Goal: Task Accomplishment & Management: Complete application form

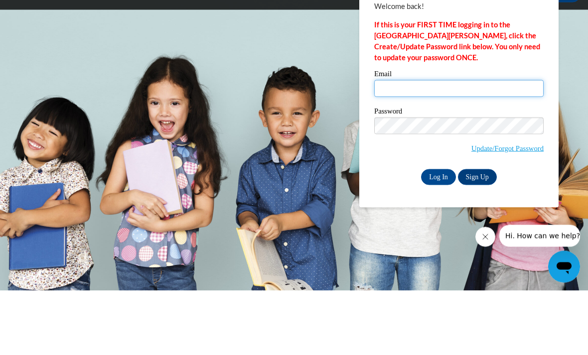
type input "amiyah.carter@drewcharterschool.org"
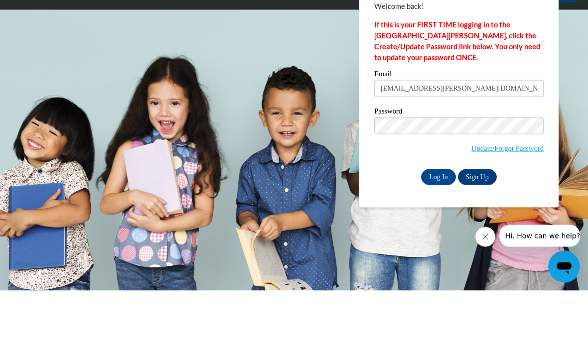
click at [439, 234] on input "Log In" at bounding box center [438, 242] width 35 height 16
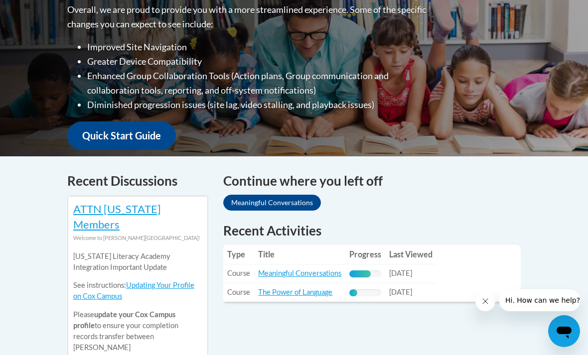
scroll to position [280, 0]
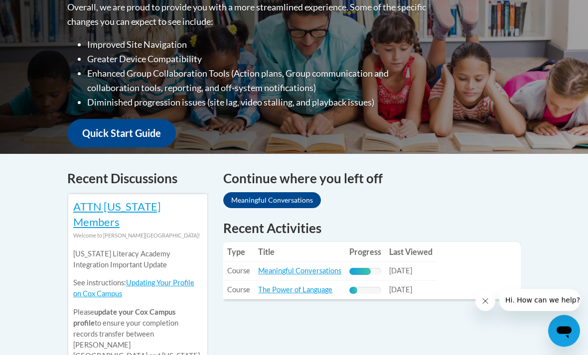
click at [322, 267] on link "Meaningful Conversations" at bounding box center [299, 271] width 83 height 8
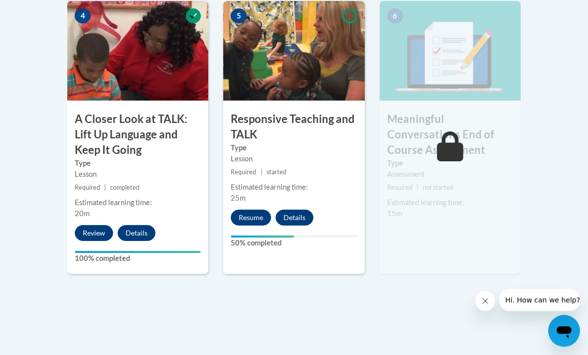
scroll to position [641, 0]
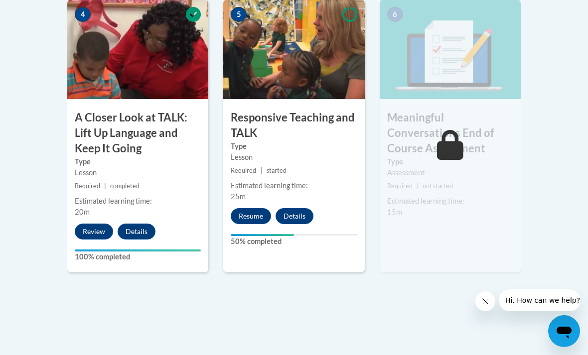
click at [249, 212] on button "Resume" at bounding box center [251, 216] width 40 height 16
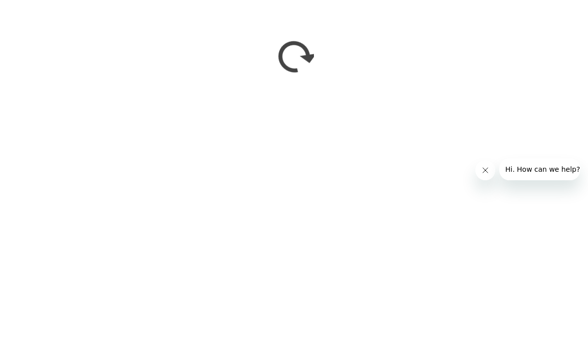
scroll to position [772, 0]
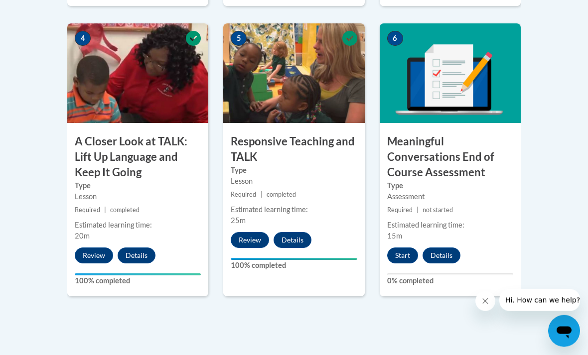
scroll to position [612, 0]
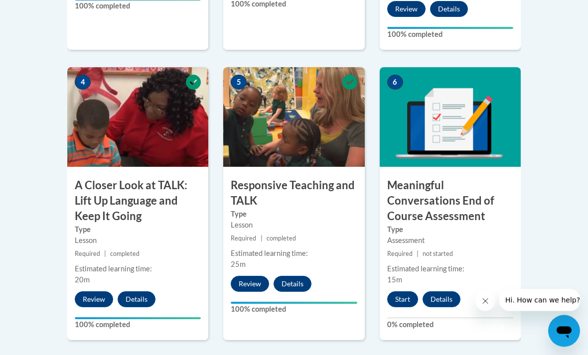
click at [410, 303] on button "Start" at bounding box center [402, 300] width 31 height 16
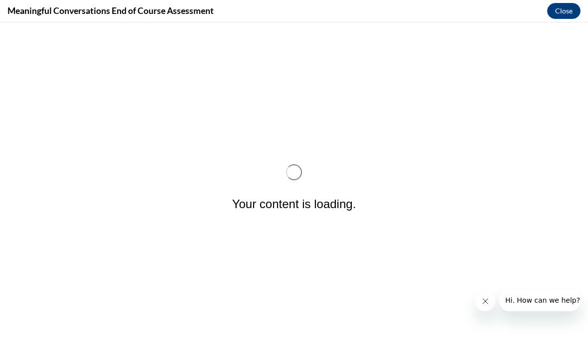
scroll to position [0, 0]
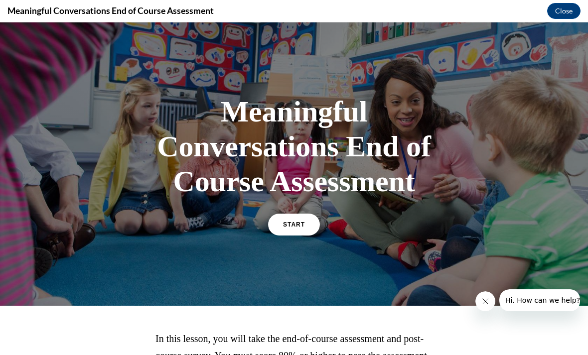
click at [288, 235] on link "START" at bounding box center [294, 225] width 52 height 22
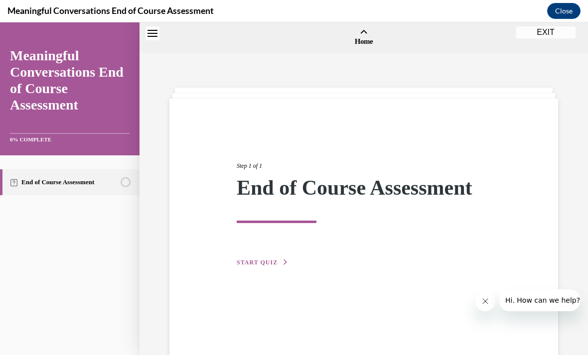
scroll to position [31, 0]
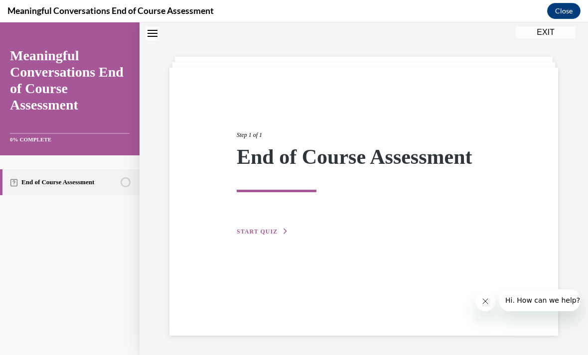
click at [257, 230] on span "START QUIZ" at bounding box center [257, 231] width 41 height 7
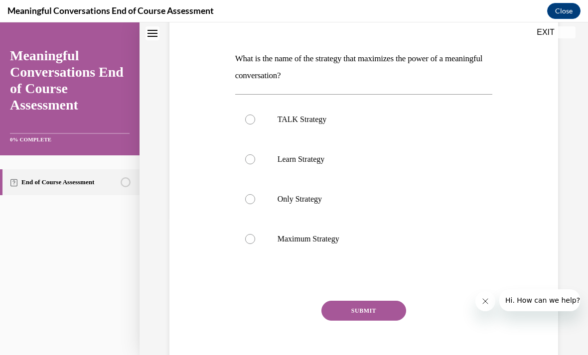
scroll to position [140, 0]
click at [316, 106] on label "TALK Strategy" at bounding box center [364, 120] width 258 height 40
click at [255, 115] on input "TALK Strategy" at bounding box center [250, 120] width 10 height 10
radio input "true"
click at [377, 296] on div "Question 01/10 What is the name of the strategy that maximizes the power of a m…" at bounding box center [364, 191] width 258 height 384
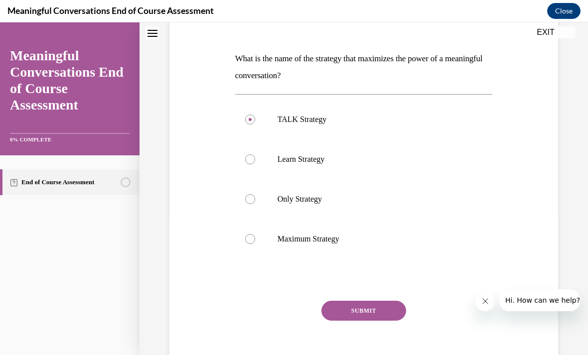
click at [374, 302] on button "SUBMIT" at bounding box center [364, 311] width 85 height 20
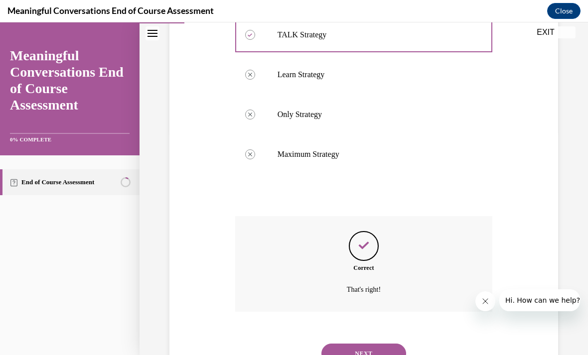
scroll to position [224, 0]
click at [373, 345] on button "NEXT" at bounding box center [364, 355] width 85 height 20
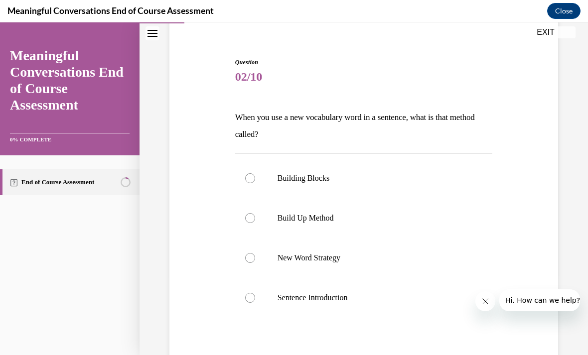
scroll to position [81, 0]
click at [332, 264] on label "New Word Strategy" at bounding box center [364, 258] width 258 height 40
click at [255, 263] on input "New Word Strategy" at bounding box center [250, 258] width 10 height 10
radio input "true"
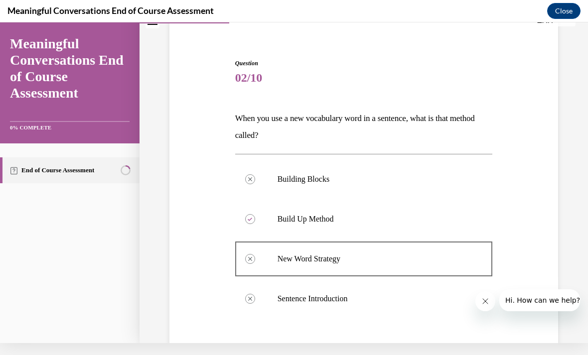
scroll to position [69, 0]
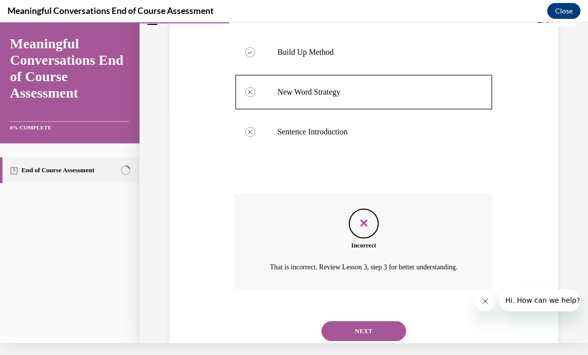
click at [376, 242] on div "Incorrect" at bounding box center [364, 245] width 258 height 9
click at [389, 206] on div "Incorrect That is incorrect. Review Lesson 3, step 3 for better understanding." at bounding box center [364, 242] width 258 height 96
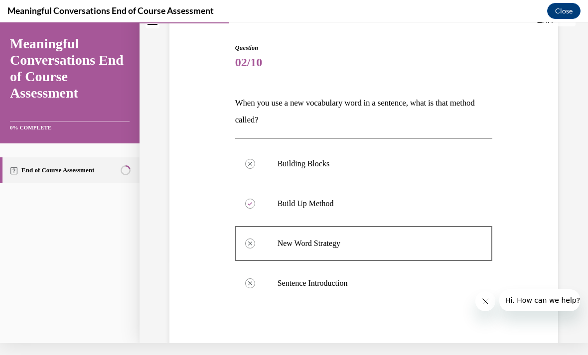
scroll to position [0, 0]
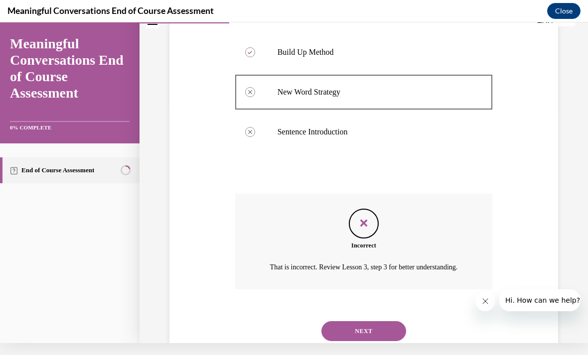
click at [379, 329] on button "NEXT" at bounding box center [364, 332] width 85 height 20
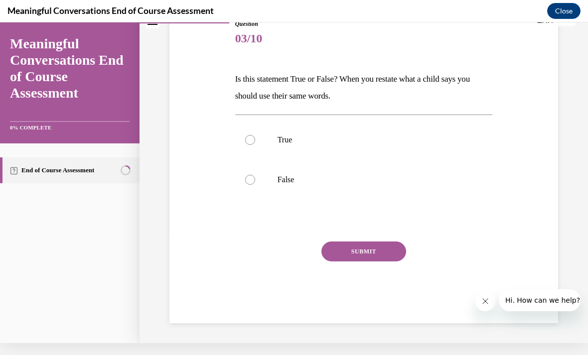
scroll to position [63, 0]
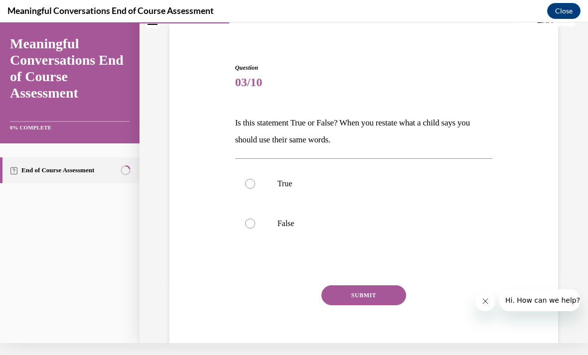
click at [291, 230] on label "False" at bounding box center [364, 224] width 258 height 40
click at [255, 229] on input "False" at bounding box center [250, 224] width 10 height 10
radio input "true"
click at [373, 301] on button "SUBMIT" at bounding box center [364, 296] width 85 height 20
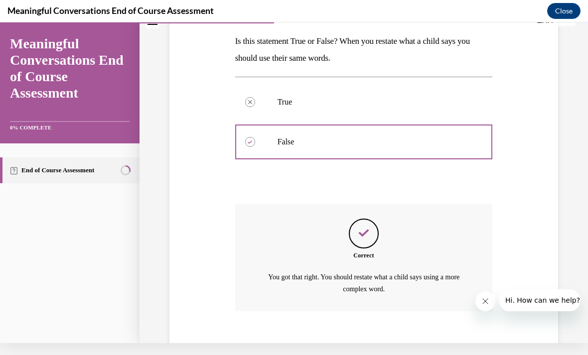
scroll to position [155, 0]
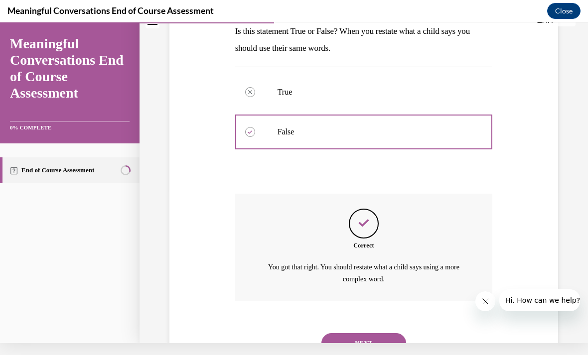
click at [374, 334] on button "NEXT" at bounding box center [364, 344] width 85 height 20
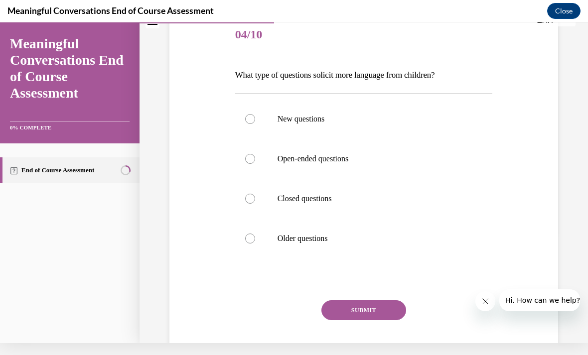
scroll to position [0, 0]
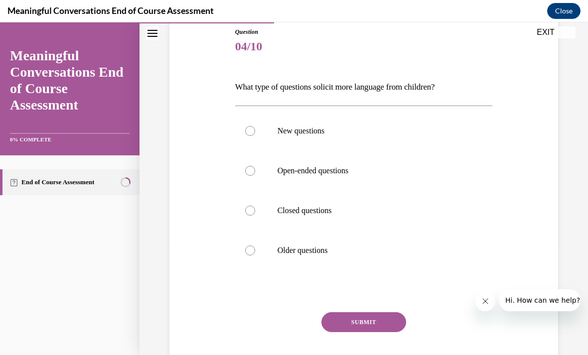
click at [349, 171] on p "Open-ended questions" at bounding box center [373, 171] width 190 height 10
click at [255, 171] on input "Open-ended questions" at bounding box center [250, 171] width 10 height 10
radio input "true"
click at [370, 322] on button "SUBMIT" at bounding box center [364, 323] width 85 height 20
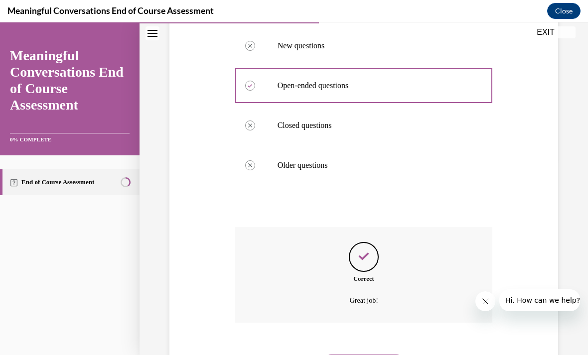
scroll to position [206, 0]
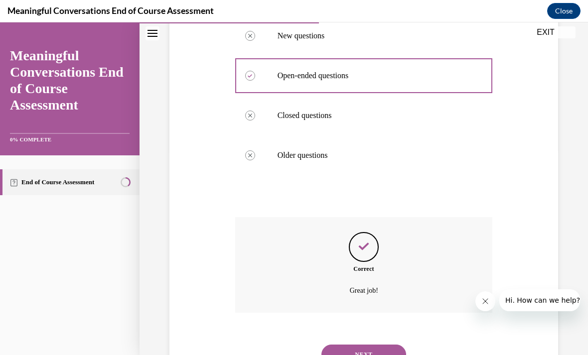
click at [381, 345] on button "NEXT" at bounding box center [364, 355] width 85 height 20
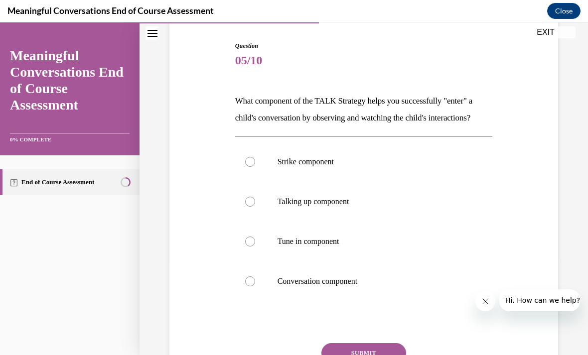
scroll to position [97, 0]
click at [354, 283] on p "Conversation component" at bounding box center [373, 282] width 190 height 10
click at [255, 283] on input "Conversation component" at bounding box center [250, 282] width 10 height 10
radio input "true"
click at [378, 354] on button "SUBMIT" at bounding box center [364, 354] width 85 height 20
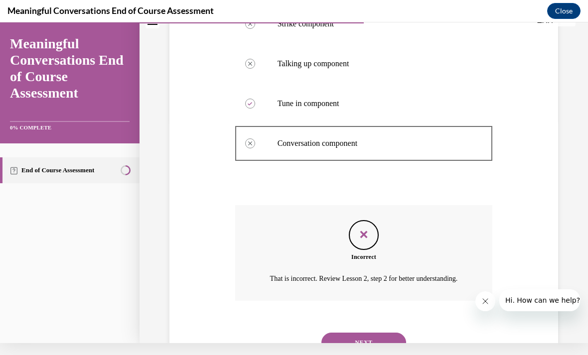
scroll to position [235, 0]
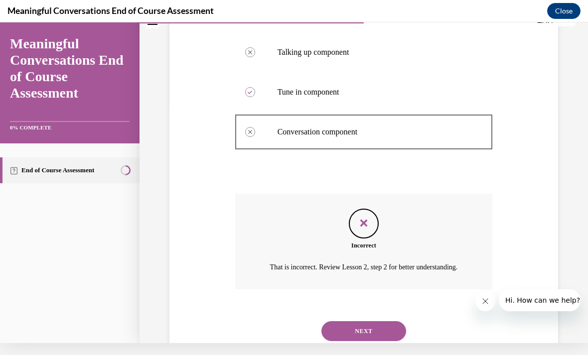
click at [380, 337] on button "NEXT" at bounding box center [364, 332] width 85 height 20
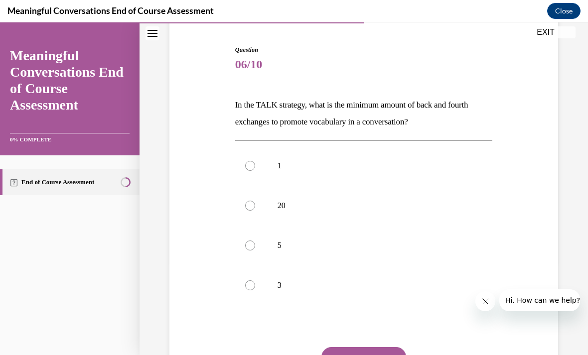
scroll to position [94, 0]
click at [312, 284] on p "3" at bounding box center [373, 285] width 190 height 10
click at [255, 284] on input "3" at bounding box center [250, 285] width 10 height 10
radio input "true"
click at [379, 355] on button "SUBMIT" at bounding box center [364, 357] width 85 height 20
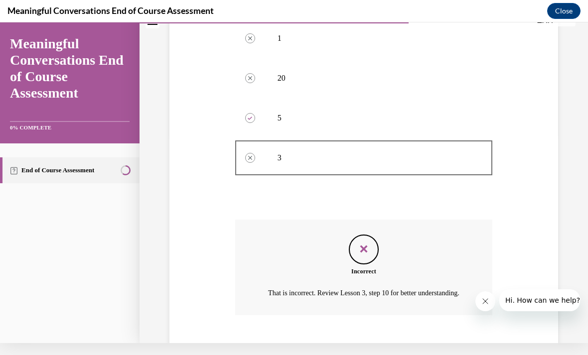
scroll to position [235, 0]
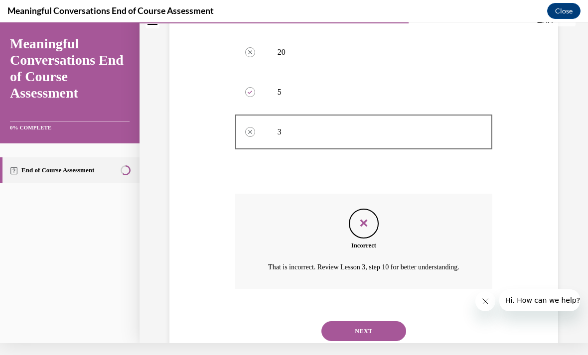
click at [378, 330] on button "NEXT" at bounding box center [364, 332] width 85 height 20
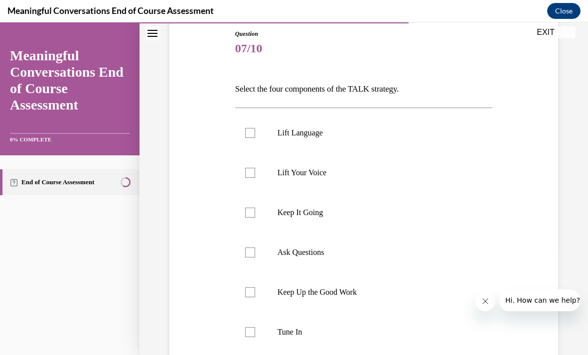
scroll to position [108, 0]
click at [327, 135] on p "Lift Language" at bounding box center [373, 134] width 190 height 10
click at [255, 135] on input "Lift Language" at bounding box center [250, 134] width 10 height 10
checkbox input "true"
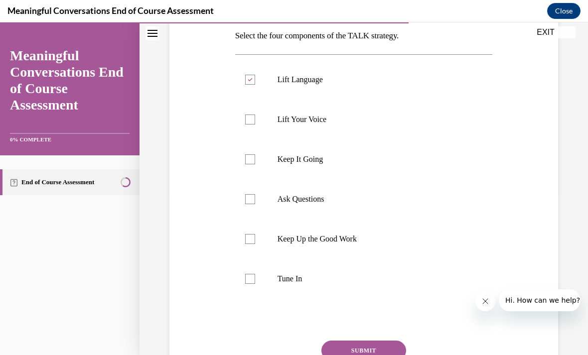
scroll to position [163, 0]
click at [384, 194] on p "Ask Questions" at bounding box center [373, 199] width 190 height 10
click at [255, 194] on input "Ask Questions" at bounding box center [250, 199] width 10 height 10
checkbox input "true"
click at [360, 283] on p "Tune In" at bounding box center [373, 279] width 190 height 10
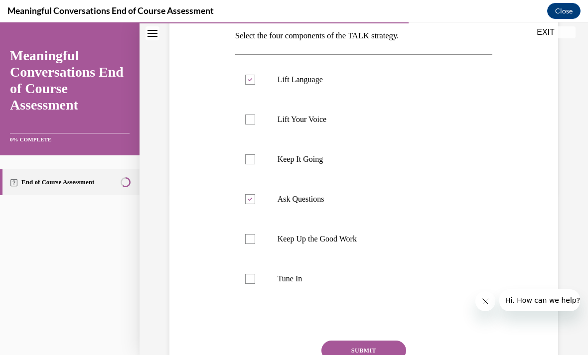
click at [255, 283] on input "Tune In" at bounding box center [250, 279] width 10 height 10
checkbox input "true"
click at [367, 118] on p "Lift Your Voice" at bounding box center [373, 120] width 190 height 10
click at [255, 118] on input "Lift Your Voice" at bounding box center [250, 120] width 10 height 10
checkbox input "true"
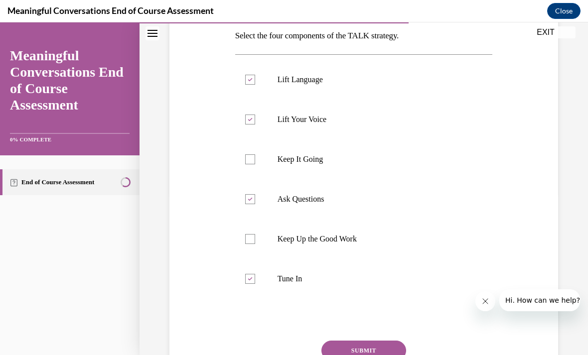
click at [366, 354] on button "SUBMIT" at bounding box center [364, 351] width 85 height 20
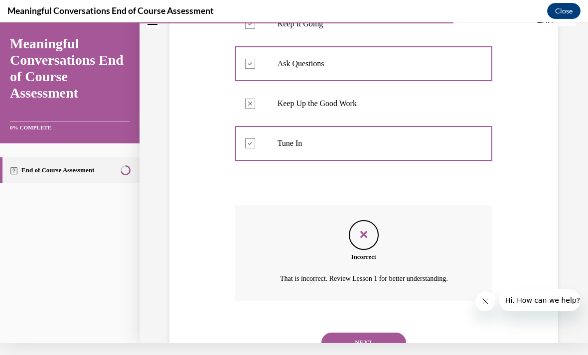
click at [376, 333] on button "NEXT" at bounding box center [364, 343] width 85 height 20
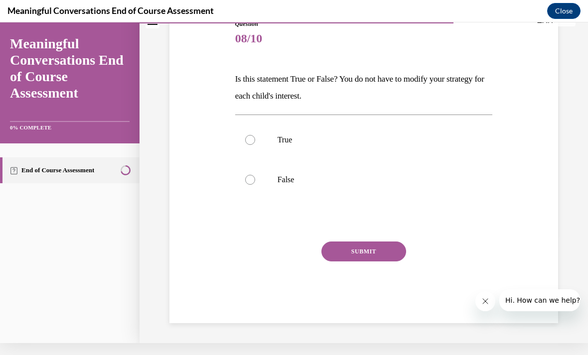
scroll to position [63, 0]
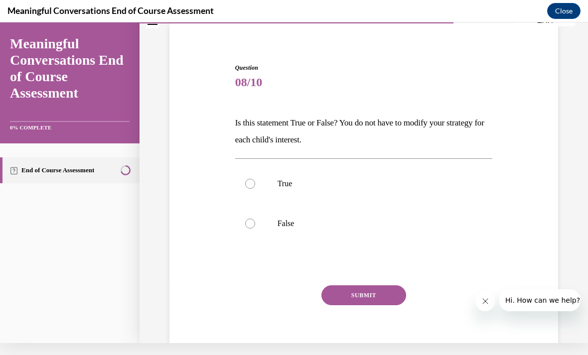
click at [359, 229] on label "False" at bounding box center [364, 224] width 258 height 40
click at [255, 229] on input "False" at bounding box center [250, 224] width 10 height 10
radio input "true"
click at [383, 301] on button "SUBMIT" at bounding box center [364, 296] width 85 height 20
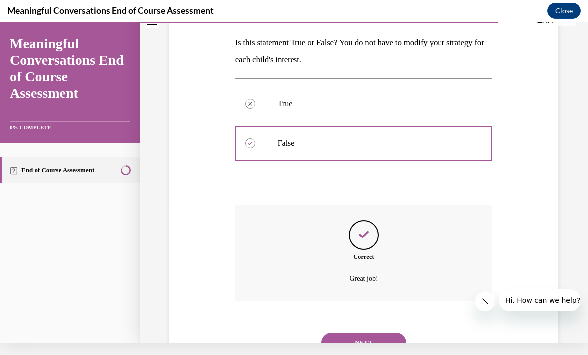
click at [382, 341] on button "NEXT" at bounding box center [364, 343] width 85 height 20
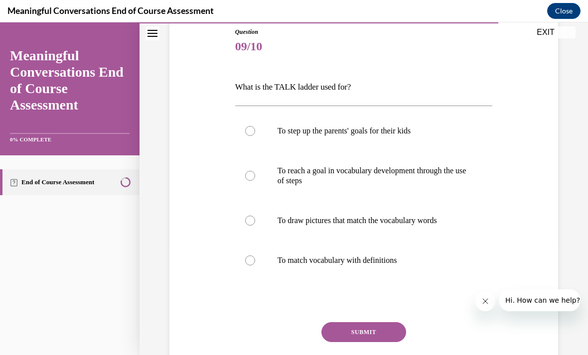
click at [426, 183] on p "To reach a goal in vocabulary development through the use of steps" at bounding box center [373, 176] width 190 height 20
click at [255, 181] on input "To reach a goal in vocabulary development through the use of steps" at bounding box center [250, 176] width 10 height 10
radio input "true"
click at [389, 331] on button "SUBMIT" at bounding box center [364, 333] width 85 height 20
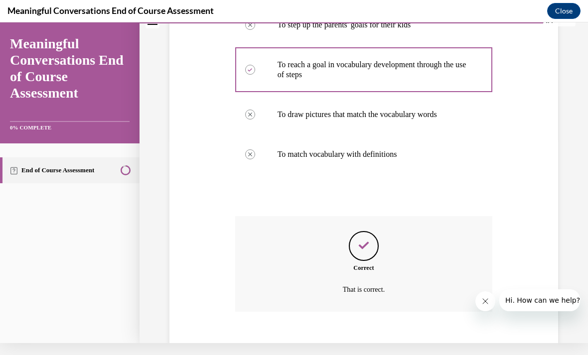
scroll to position [216, 0]
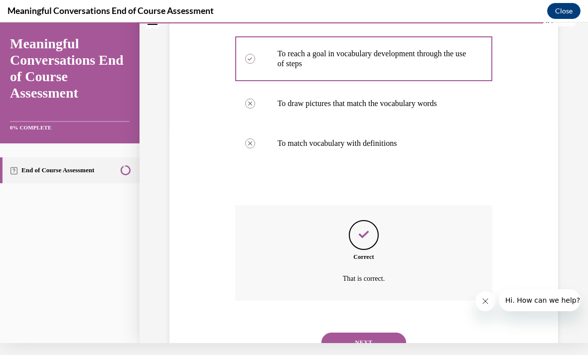
click at [391, 333] on button "NEXT" at bounding box center [364, 343] width 85 height 20
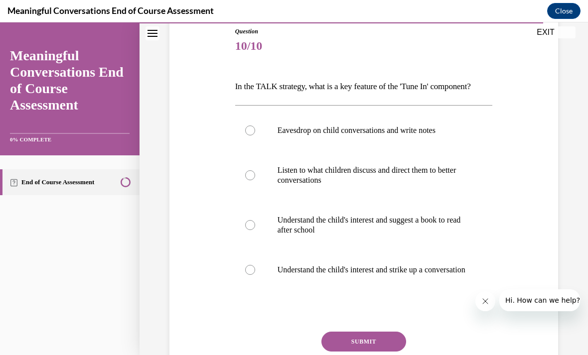
scroll to position [111, 0]
click at [428, 176] on p "Listen to what children discuss and direct them to better conversations" at bounding box center [373, 176] width 190 height 20
click at [255, 176] on input "Listen to what children discuss and direct them to better conversations" at bounding box center [250, 176] width 10 height 10
radio input "true"
click at [380, 346] on button "SUBMIT" at bounding box center [364, 343] width 85 height 20
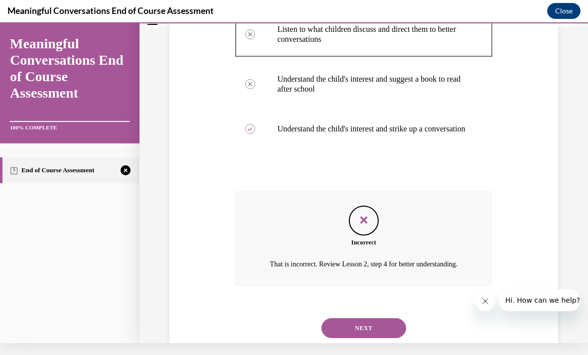
scroll to position [248, 0]
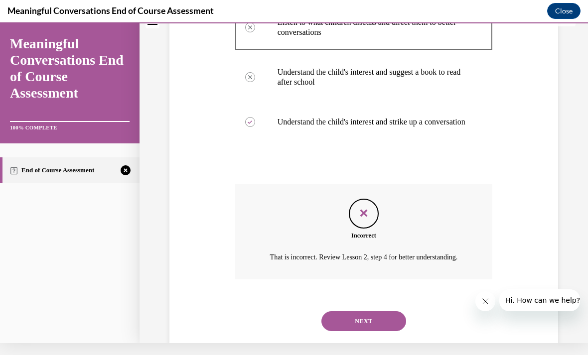
click at [392, 332] on button "NEXT" at bounding box center [364, 322] width 85 height 20
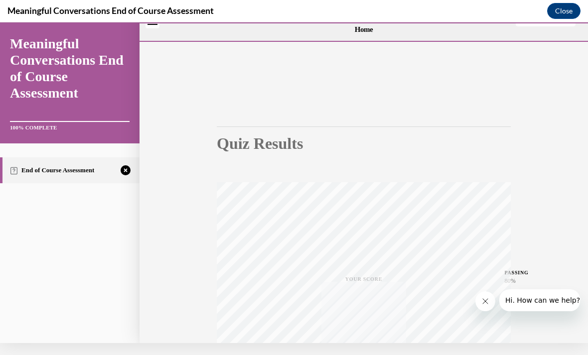
scroll to position [0, 0]
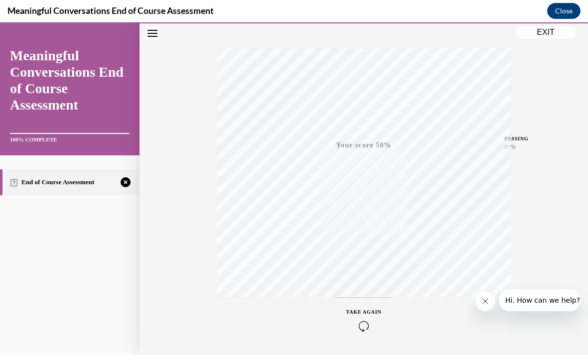
click at [364, 324] on icon "button" at bounding box center [364, 326] width 35 height 11
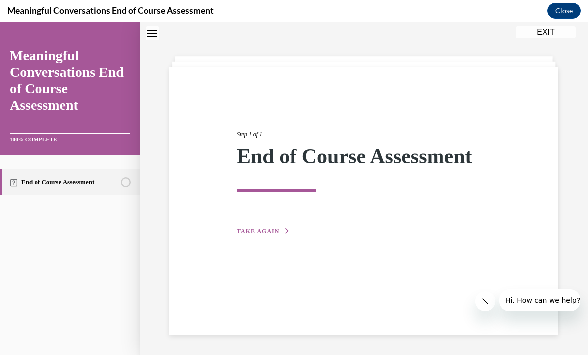
click at [272, 233] on span "TAKE AGAIN" at bounding box center [258, 231] width 42 height 7
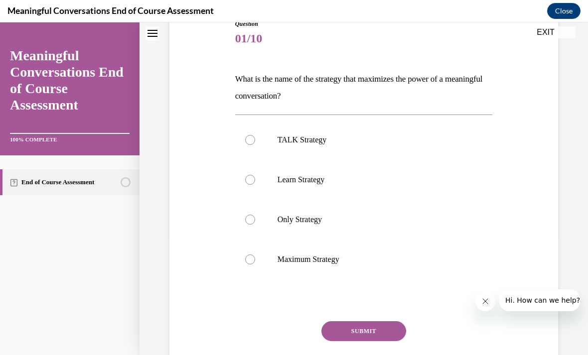
click at [463, 136] on p "TALK Strategy" at bounding box center [373, 140] width 190 height 10
click at [255, 136] on input "TALK Strategy" at bounding box center [250, 140] width 10 height 10
radio input "true"
click at [388, 331] on button "SUBMIT" at bounding box center [364, 332] width 85 height 20
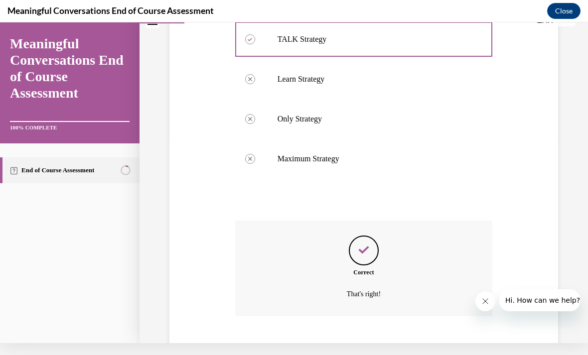
scroll to position [223, 0]
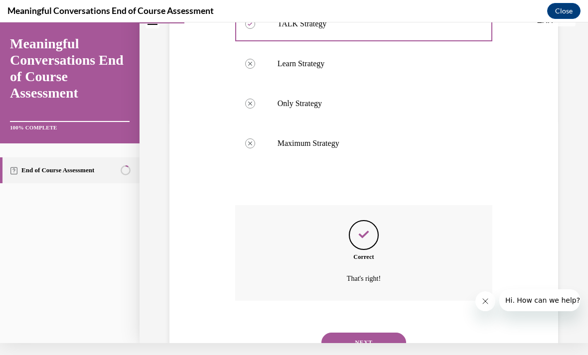
click at [386, 337] on button "NEXT" at bounding box center [364, 343] width 85 height 20
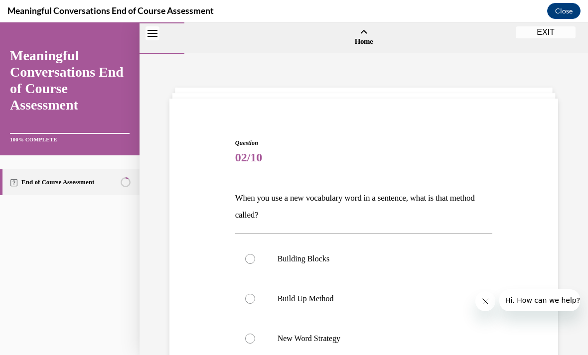
scroll to position [44, 0]
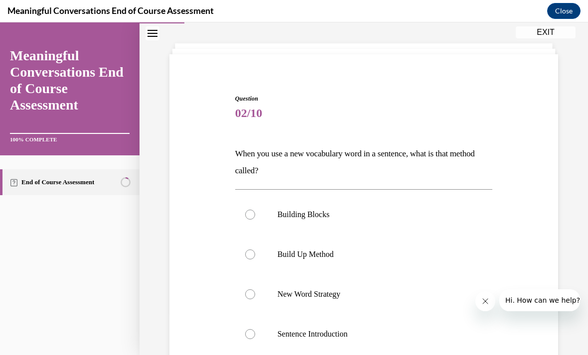
click at [335, 260] on label "Build Up Method" at bounding box center [364, 255] width 258 height 40
click at [255, 260] on input "Build Up Method" at bounding box center [250, 255] width 10 height 10
radio input "true"
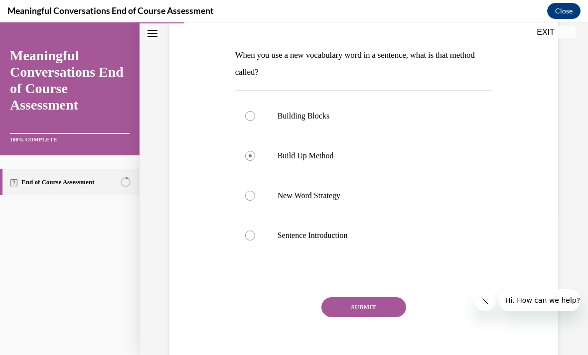
click at [371, 311] on button "SUBMIT" at bounding box center [364, 308] width 85 height 20
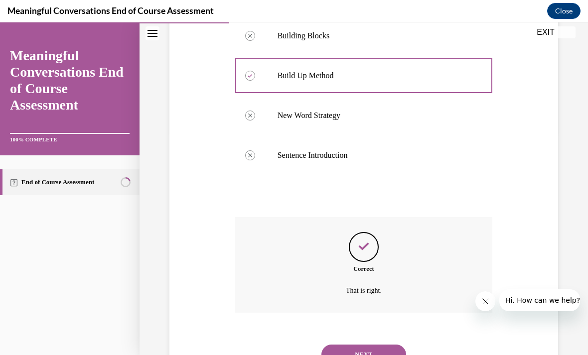
click at [368, 345] on button "NEXT" at bounding box center [364, 355] width 85 height 20
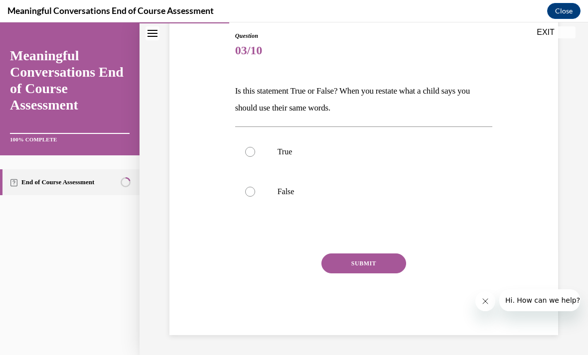
scroll to position [63, 0]
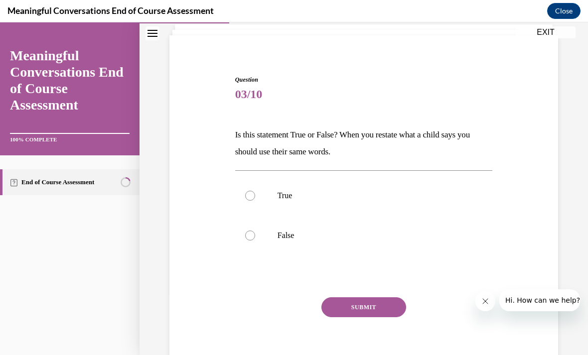
click at [433, 235] on p "False" at bounding box center [373, 236] width 190 height 10
click at [255, 235] on input "False" at bounding box center [250, 236] width 10 height 10
radio input "true"
click at [396, 304] on button "SUBMIT" at bounding box center [364, 308] width 85 height 20
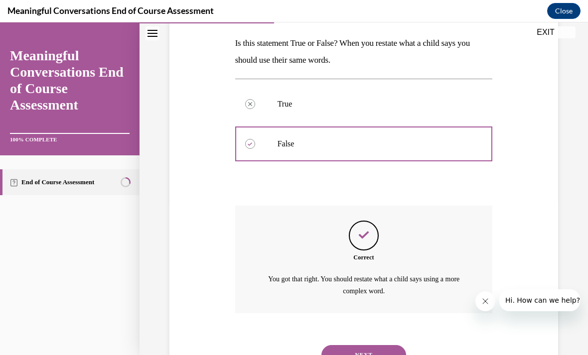
click at [388, 346] on button "NEXT" at bounding box center [364, 356] width 85 height 20
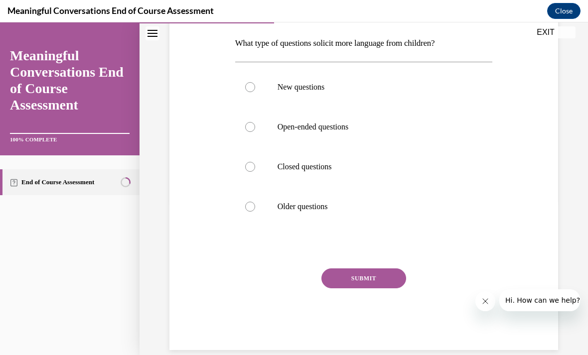
scroll to position [111, 0]
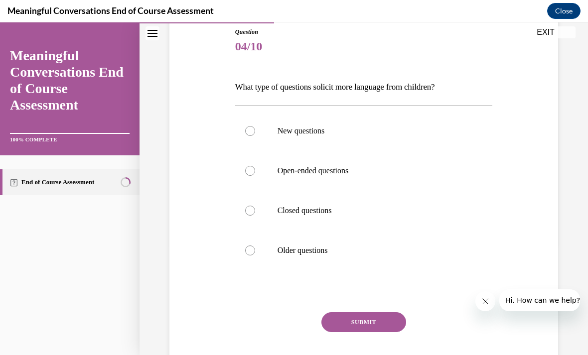
click at [433, 176] on label "Open-ended questions" at bounding box center [364, 171] width 258 height 40
click at [255, 176] on input "Open-ended questions" at bounding box center [250, 171] width 10 height 10
radio input "true"
click at [385, 328] on button "SUBMIT" at bounding box center [364, 323] width 85 height 20
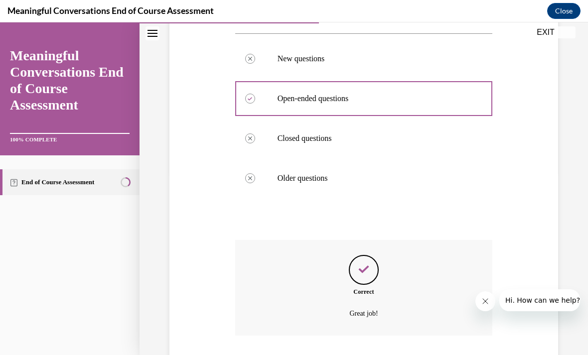
scroll to position [206, 0]
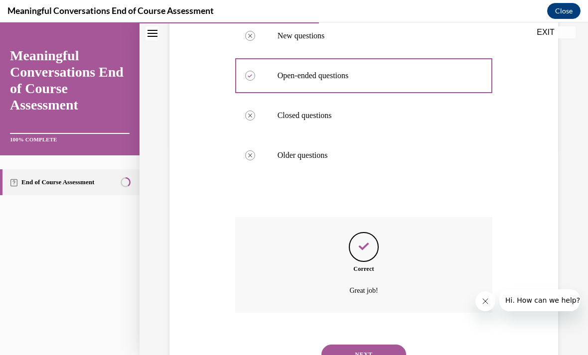
click at [380, 345] on button "NEXT" at bounding box center [364, 355] width 85 height 20
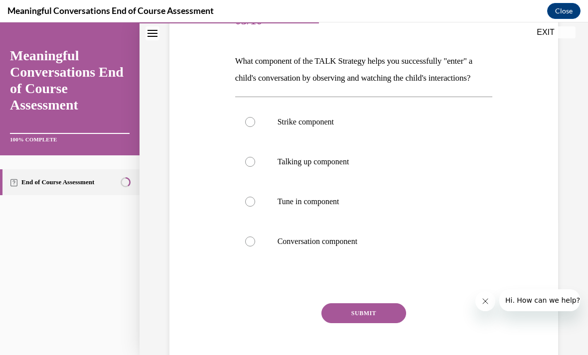
scroll to position [137, 0]
click at [449, 205] on p "Tune in component" at bounding box center [373, 202] width 190 height 10
click at [255, 205] on input "Tune in component" at bounding box center [250, 202] width 10 height 10
radio input "true"
click at [389, 306] on button "SUBMIT" at bounding box center [364, 314] width 85 height 20
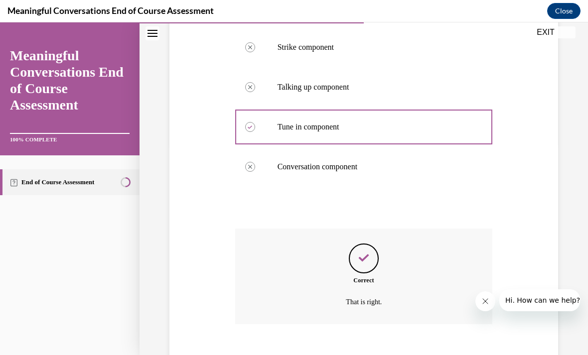
scroll to position [223, 0]
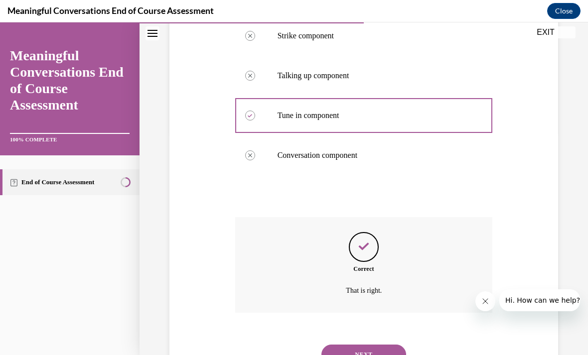
click at [379, 345] on button "NEXT" at bounding box center [364, 355] width 85 height 20
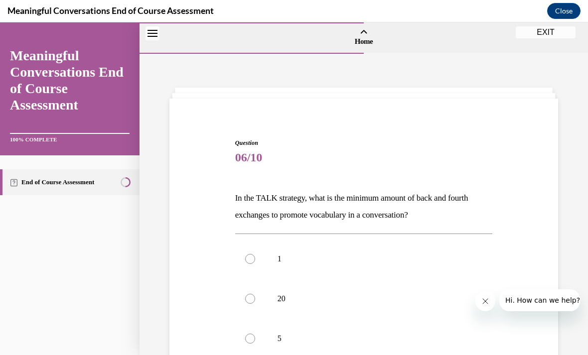
scroll to position [46, 0]
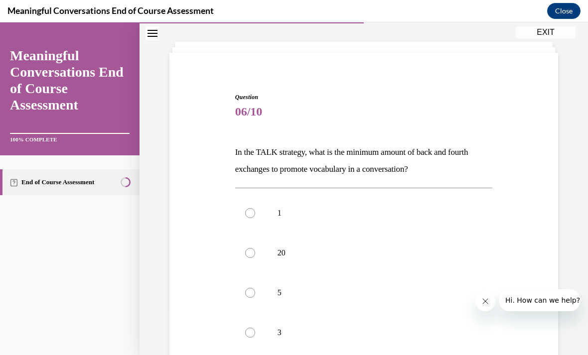
click at [404, 288] on label "5" at bounding box center [364, 293] width 258 height 40
click at [255, 288] on input "5" at bounding box center [250, 293] width 10 height 10
radio input "true"
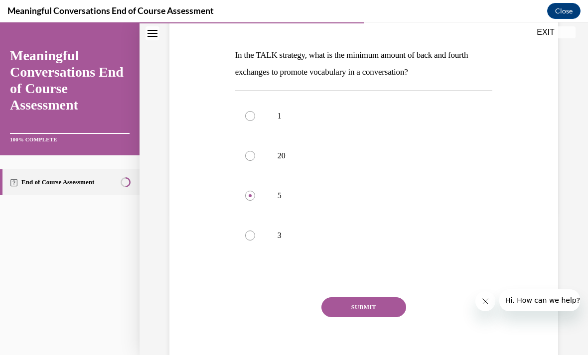
click at [395, 303] on button "SUBMIT" at bounding box center [364, 308] width 85 height 20
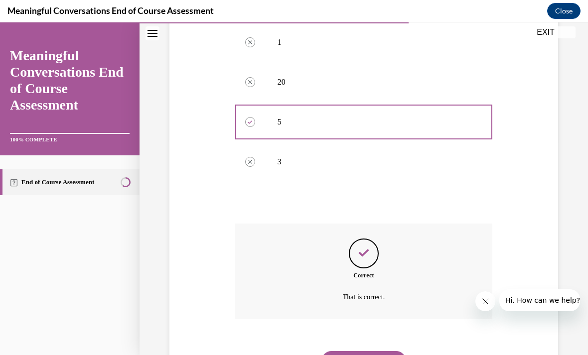
scroll to position [223, 0]
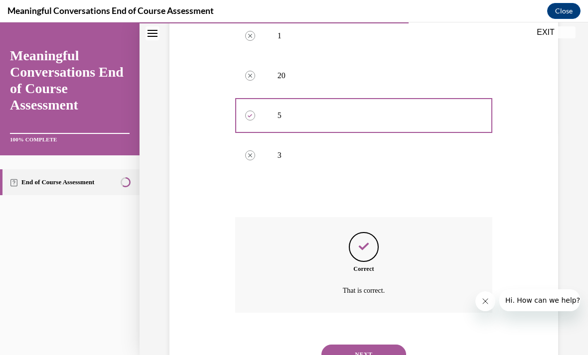
click at [387, 345] on button "NEXT" at bounding box center [364, 355] width 85 height 20
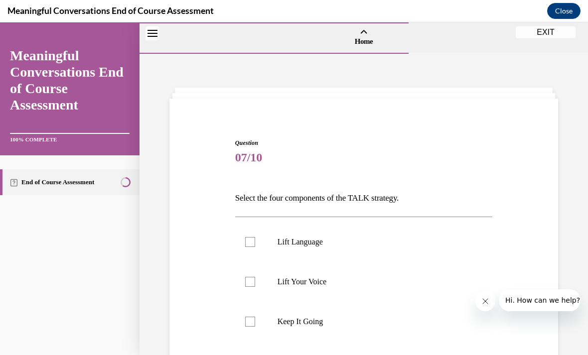
scroll to position [40, 0]
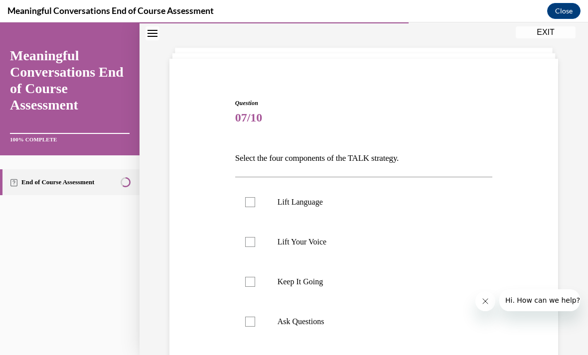
click at [445, 213] on label "Lift Language" at bounding box center [364, 202] width 258 height 40
click at [255, 207] on input "Lift Language" at bounding box center [250, 202] width 10 height 10
checkbox input "true"
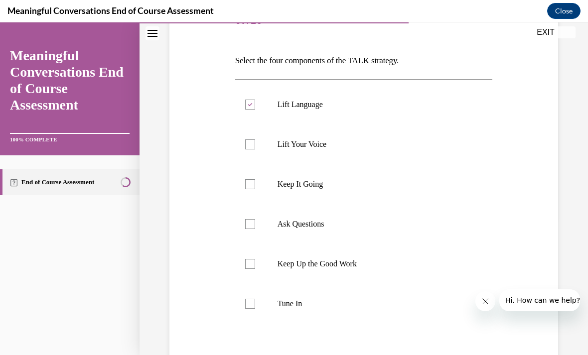
scroll to position [137, 0]
click at [462, 189] on p "Keep It Going" at bounding box center [373, 185] width 190 height 10
click at [255, 189] on input "Keep It Going" at bounding box center [250, 185] width 10 height 10
checkbox input "true"
click at [432, 237] on label "Ask Questions" at bounding box center [364, 225] width 258 height 40
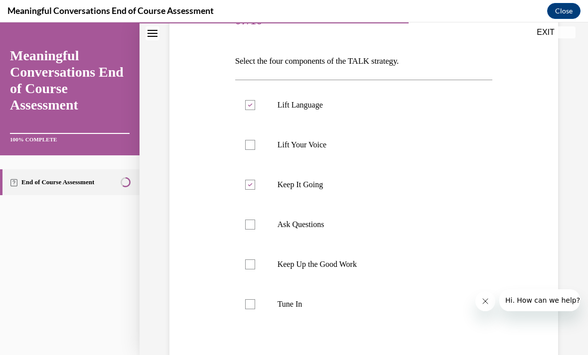
click at [255, 230] on input "Ask Questions" at bounding box center [250, 225] width 10 height 10
checkbox input "true"
click at [417, 309] on p "Tune In" at bounding box center [373, 305] width 190 height 10
click at [255, 309] on input "Tune In" at bounding box center [250, 305] width 10 height 10
checkbox input "true"
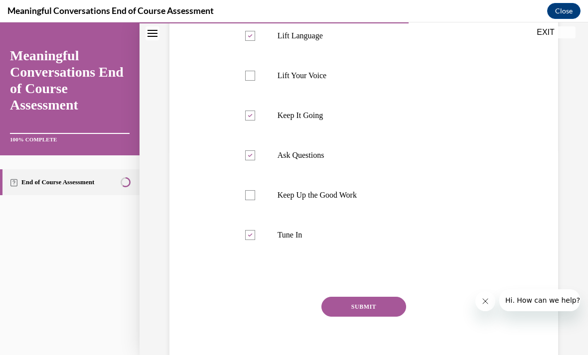
click at [395, 304] on button "SUBMIT" at bounding box center [364, 307] width 85 height 20
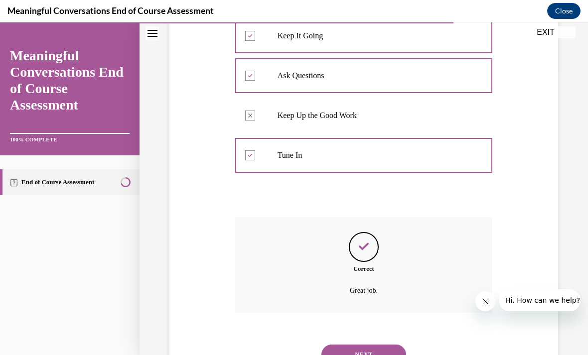
click at [386, 345] on button "NEXT" at bounding box center [364, 355] width 85 height 20
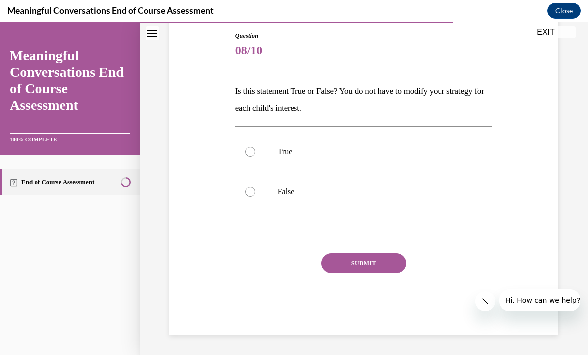
scroll to position [63, 0]
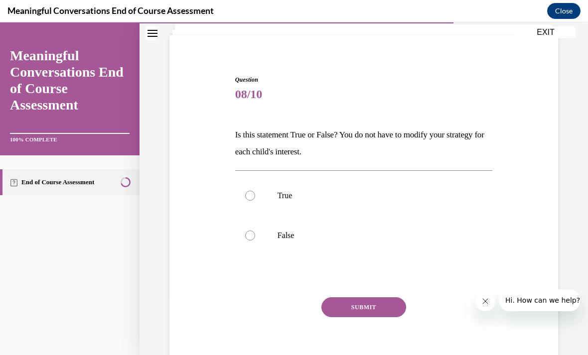
click at [430, 247] on label "False" at bounding box center [364, 236] width 258 height 40
click at [255, 241] on input "False" at bounding box center [250, 236] width 10 height 10
radio input "true"
click at [394, 308] on button "SUBMIT" at bounding box center [364, 308] width 85 height 20
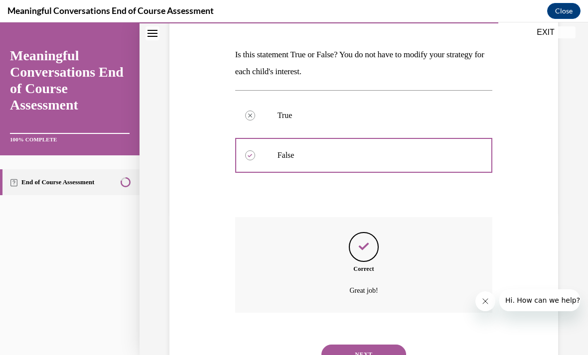
click at [389, 345] on button "NEXT" at bounding box center [364, 355] width 85 height 20
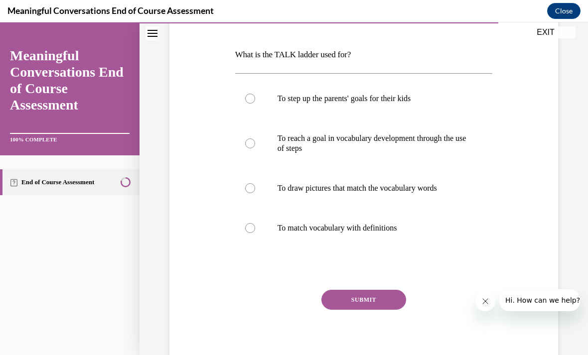
scroll to position [111, 0]
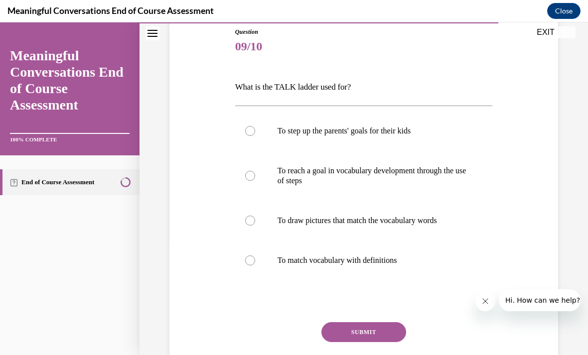
click at [455, 182] on p "To reach a goal in vocabulary development through the use of steps" at bounding box center [373, 176] width 190 height 20
click at [255, 181] on input "To reach a goal in vocabulary development through the use of steps" at bounding box center [250, 176] width 10 height 10
radio input "true"
click at [390, 330] on button "SUBMIT" at bounding box center [364, 333] width 85 height 20
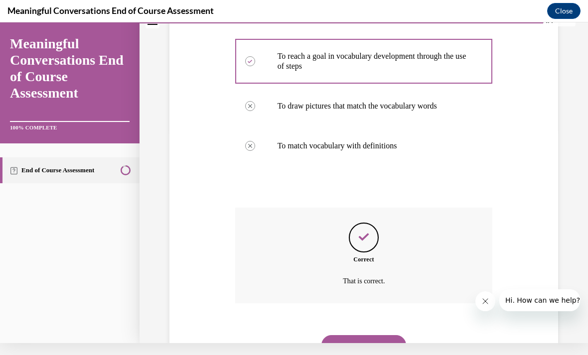
scroll to position [216, 0]
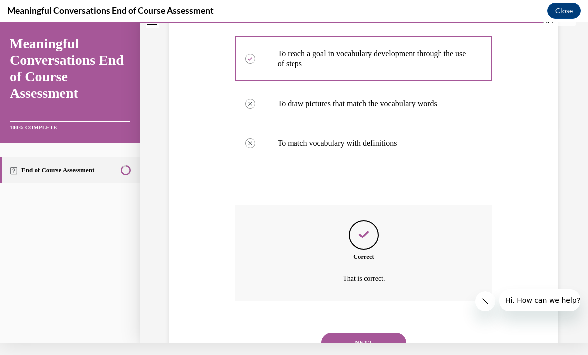
click at [390, 333] on button "NEXT" at bounding box center [364, 343] width 85 height 20
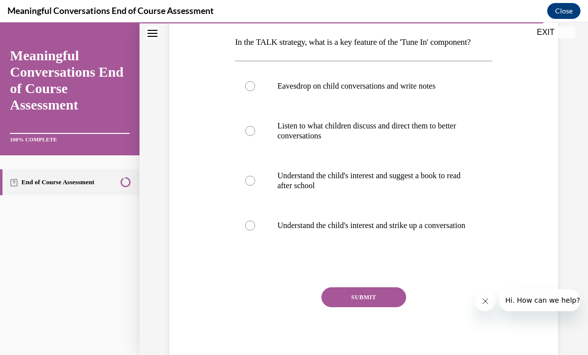
scroll to position [156, 0]
click at [431, 219] on label "Understand the child's interest and strike up a conversation" at bounding box center [364, 226] width 258 height 40
click at [255, 221] on input "Understand the child's interest and strike up a conversation" at bounding box center [250, 226] width 10 height 10
radio input "true"
click at [391, 306] on button "SUBMIT" at bounding box center [364, 298] width 85 height 20
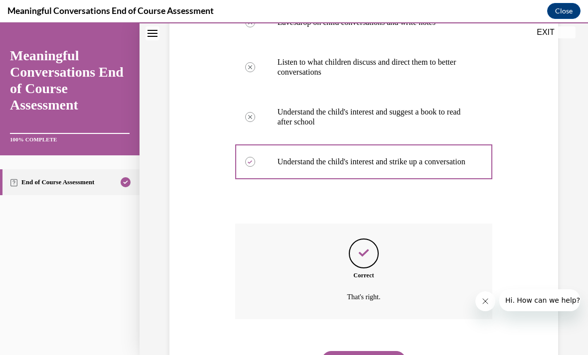
scroll to position [236, 0]
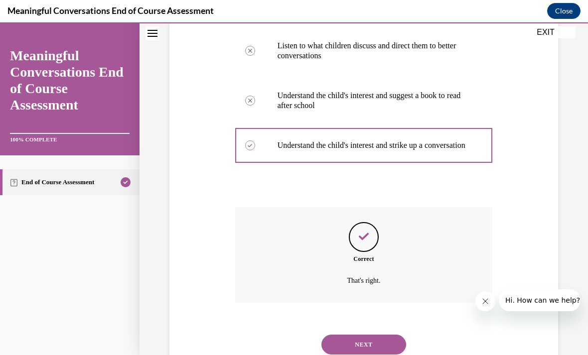
click at [396, 345] on button "NEXT" at bounding box center [364, 345] width 85 height 20
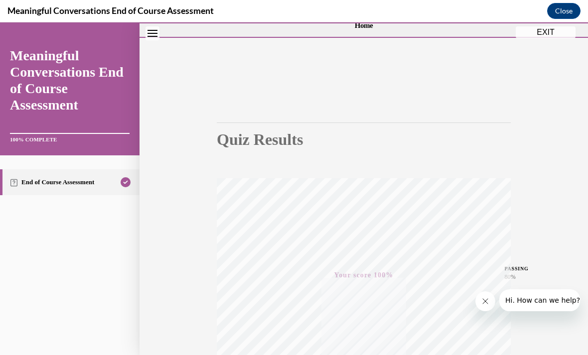
scroll to position [16, 0]
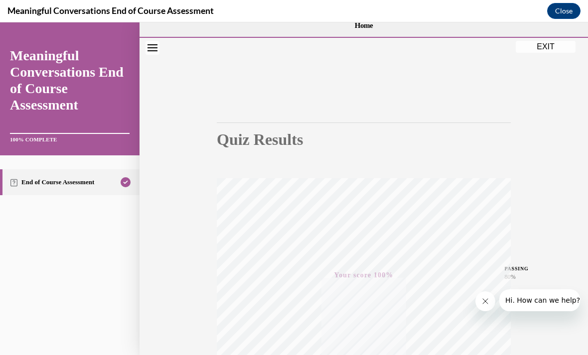
click at [564, 45] on button "EXIT" at bounding box center [546, 47] width 60 height 12
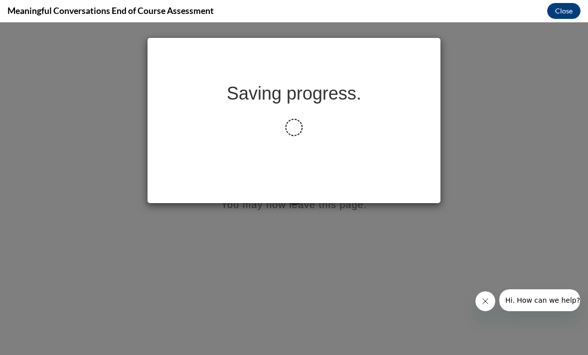
scroll to position [0, 0]
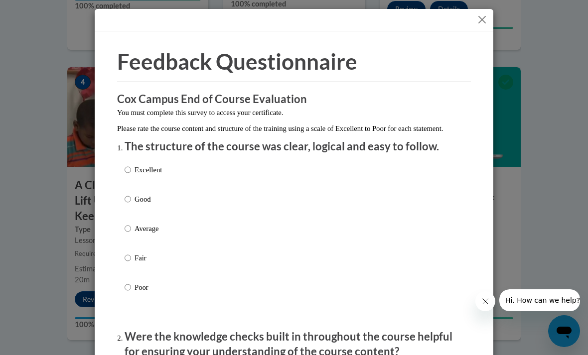
click at [126, 161] on div "Excellent Good Average Fair Poor" at bounding box center [143, 237] width 37 height 155
click at [131, 166] on input "Excellent" at bounding box center [128, 170] width 6 height 11
radio input "true"
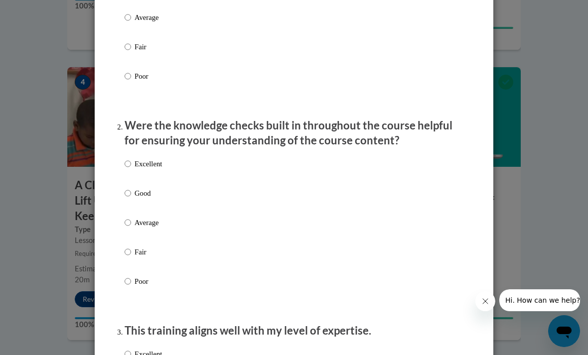
scroll to position [213, 0]
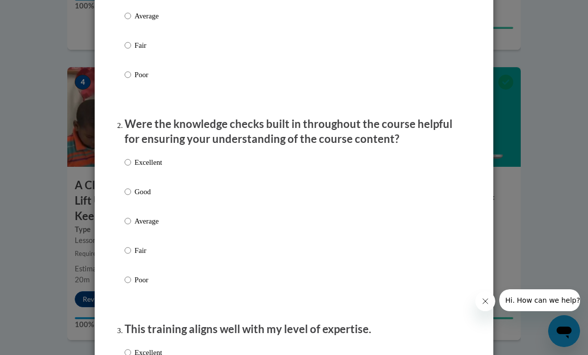
click at [131, 157] on input "Excellent" at bounding box center [128, 162] width 6 height 11
radio input "true"
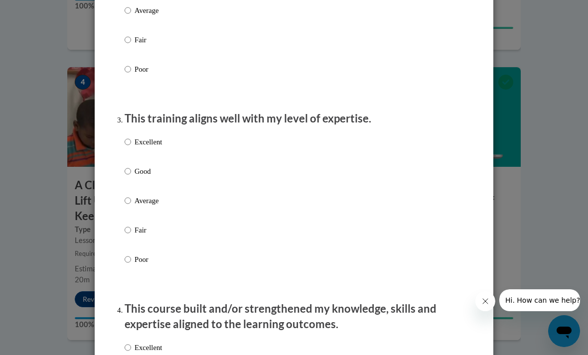
scroll to position [429, 0]
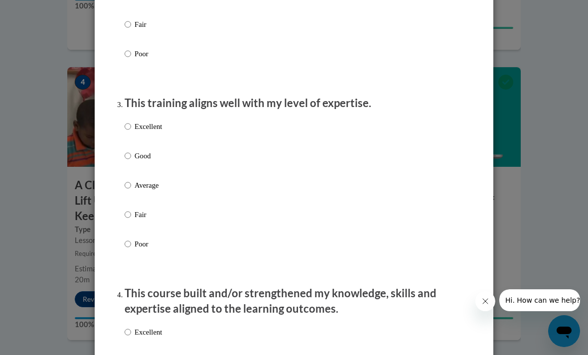
scroll to position [440, 0]
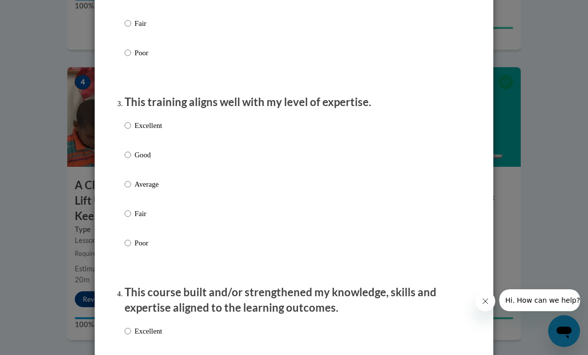
click at [130, 126] on input "Excellent" at bounding box center [128, 125] width 6 height 11
radio input "true"
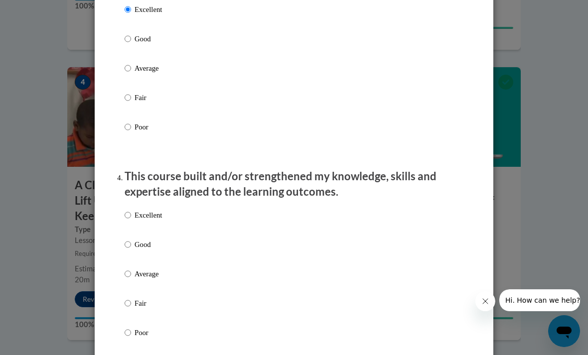
scroll to position [560, 0]
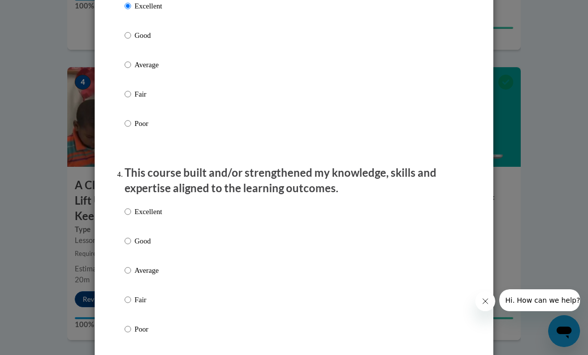
click at [128, 212] on input "Excellent" at bounding box center [128, 211] width 6 height 11
radio input "true"
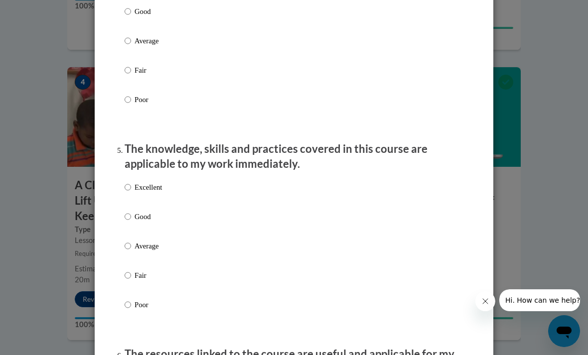
click at [125, 184] on input "Excellent" at bounding box center [128, 187] width 6 height 11
radio input "true"
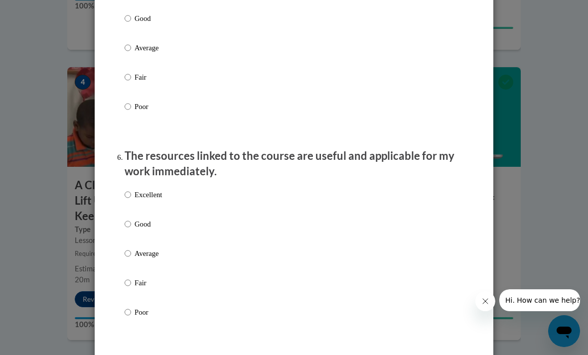
scroll to position [1011, 0]
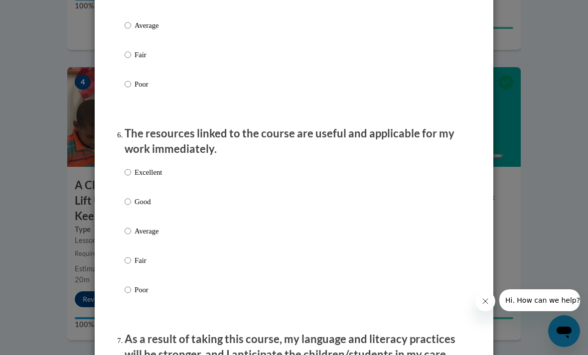
click at [122, 174] on ol "The structure of the course was clear, logical and easy to follow. Excellent Go…" at bounding box center [294, 75] width 354 height 1895
click at [131, 169] on input "Excellent" at bounding box center [128, 172] width 6 height 11
radio input "true"
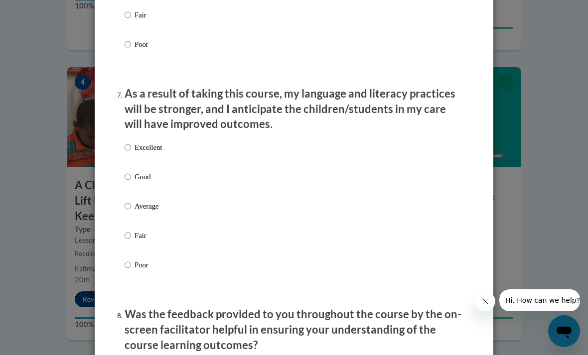
scroll to position [1257, 0]
click at [131, 142] on input "Excellent" at bounding box center [128, 147] width 6 height 11
radio input "true"
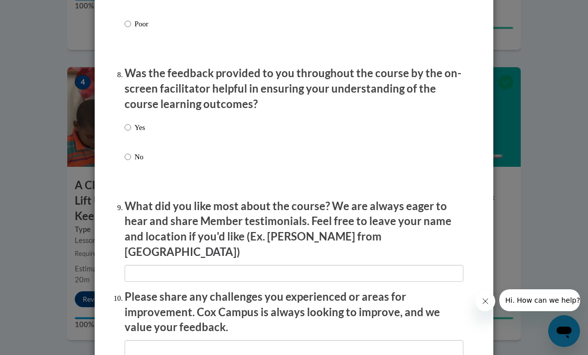
scroll to position [1514, 0]
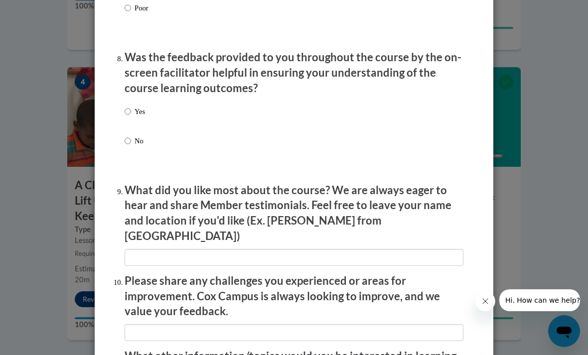
click at [130, 109] on input "Yes" at bounding box center [128, 111] width 6 height 11
radio input "true"
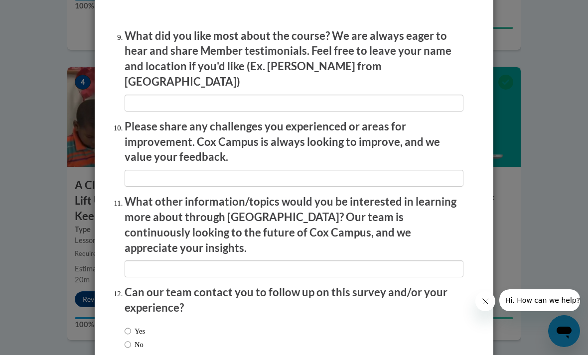
scroll to position [1667, 0]
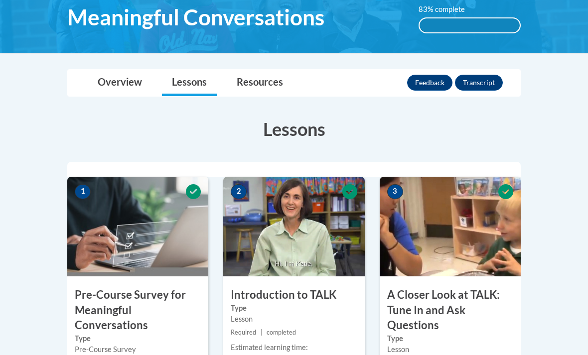
scroll to position [114, 0]
